Goal: Answer question/provide support

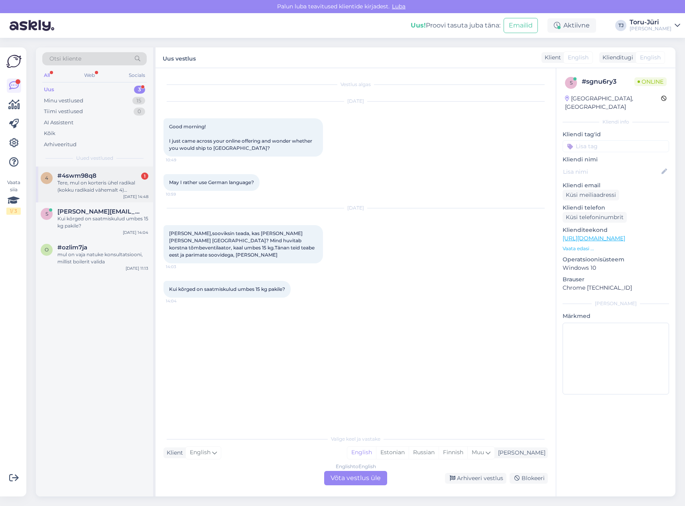
click at [86, 185] on div "Tere, mul on korteris ühel radikal (kokku radikaid vähemalt 4) probleem. Nimelt…" at bounding box center [102, 186] width 91 height 14
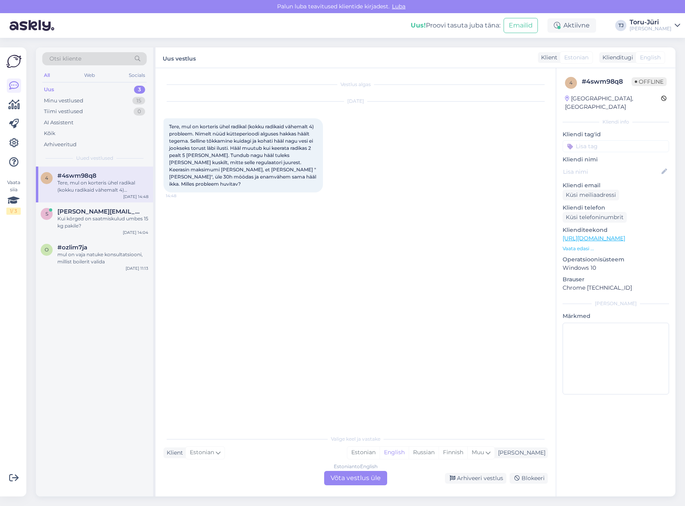
click at [362, 480] on div "Estonian to English Võta vestlus üle" at bounding box center [355, 478] width 63 height 14
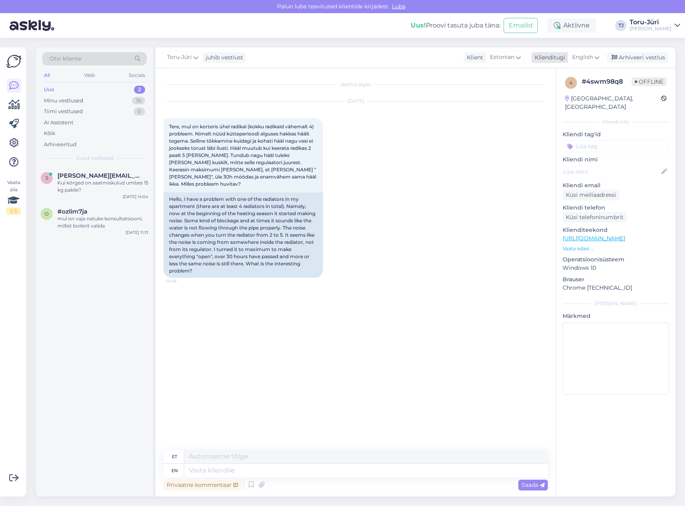
click at [589, 59] on span "English" at bounding box center [582, 57] width 21 height 9
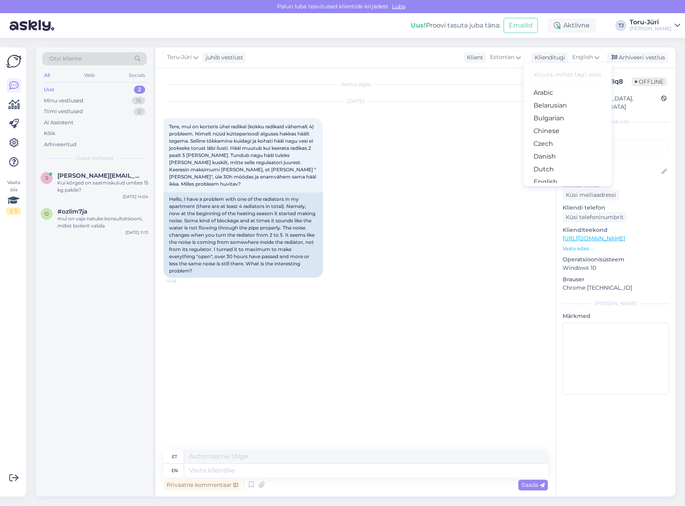
click at [565, 189] on link "Estonian" at bounding box center [568, 195] width 88 height 13
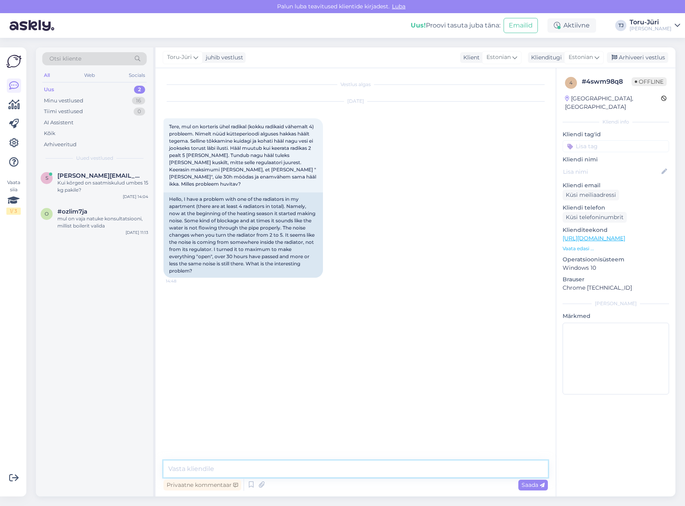
click at [231, 472] on textarea at bounding box center [355, 469] width 384 height 17
type textarea "Tere!"
type textarea "E"
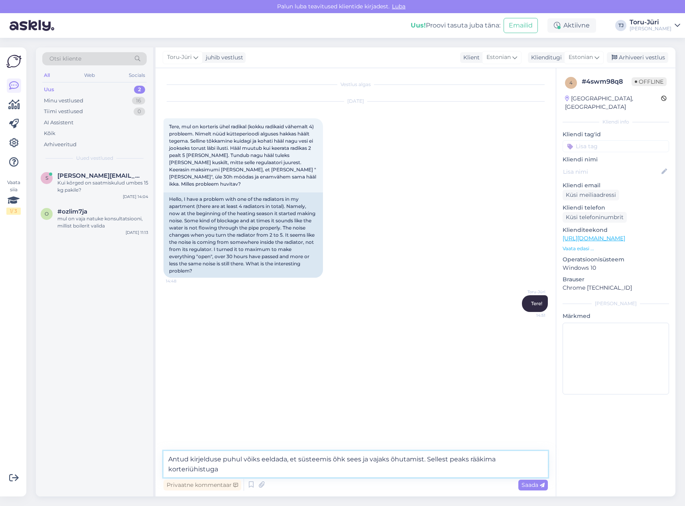
type textarea "Antud kirjelduse puhul võiks eeldada, et süsteemis õhk sees ja vajaks õhutamist…"
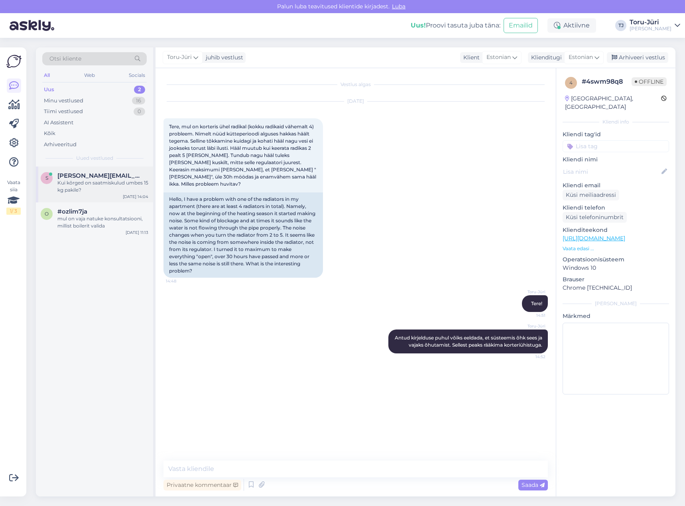
click at [100, 177] on span "[PERSON_NAME][EMAIL_ADDRESS][DOMAIN_NAME]" at bounding box center [98, 175] width 83 height 7
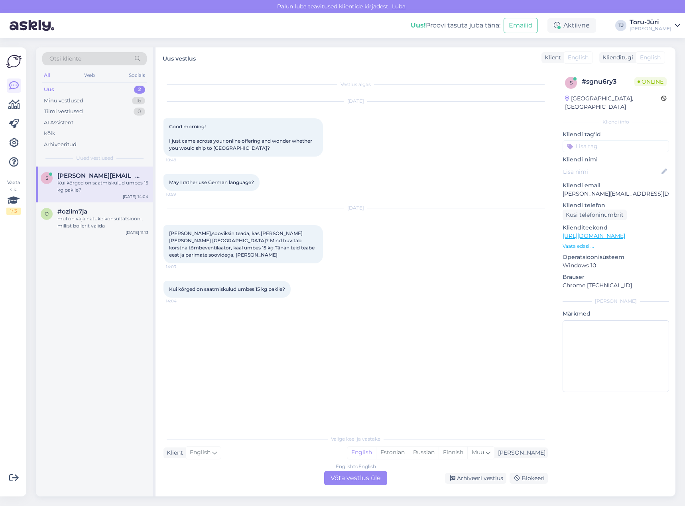
drag, startPoint x: 348, startPoint y: 479, endPoint x: 249, endPoint y: 389, distance: 133.2
click at [348, 478] on div "English to English Võta vestlus üle" at bounding box center [355, 478] width 63 height 14
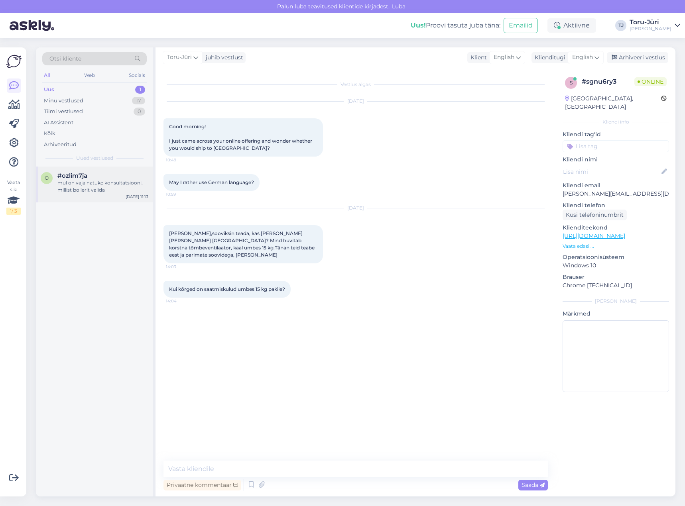
click at [84, 192] on div "mul on vaja natuke konsultatsiooni, millist boilerit valida" at bounding box center [102, 186] width 91 height 14
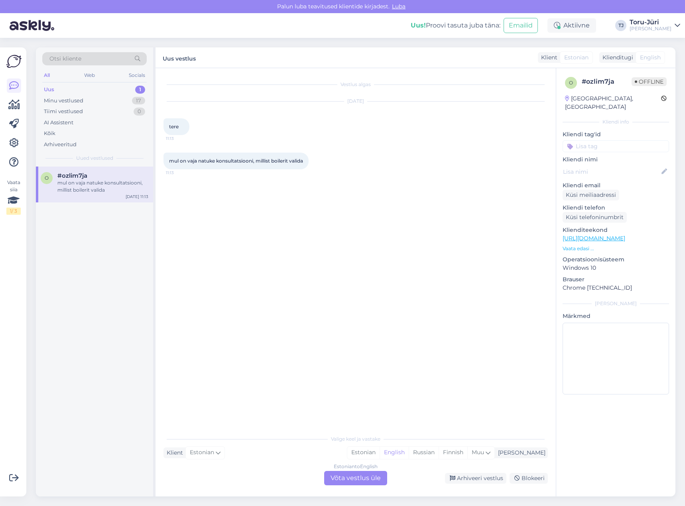
click at [347, 473] on div "Estonian to English Võta vestlus üle" at bounding box center [355, 478] width 63 height 14
